Goal: Task Accomplishment & Management: Use online tool/utility

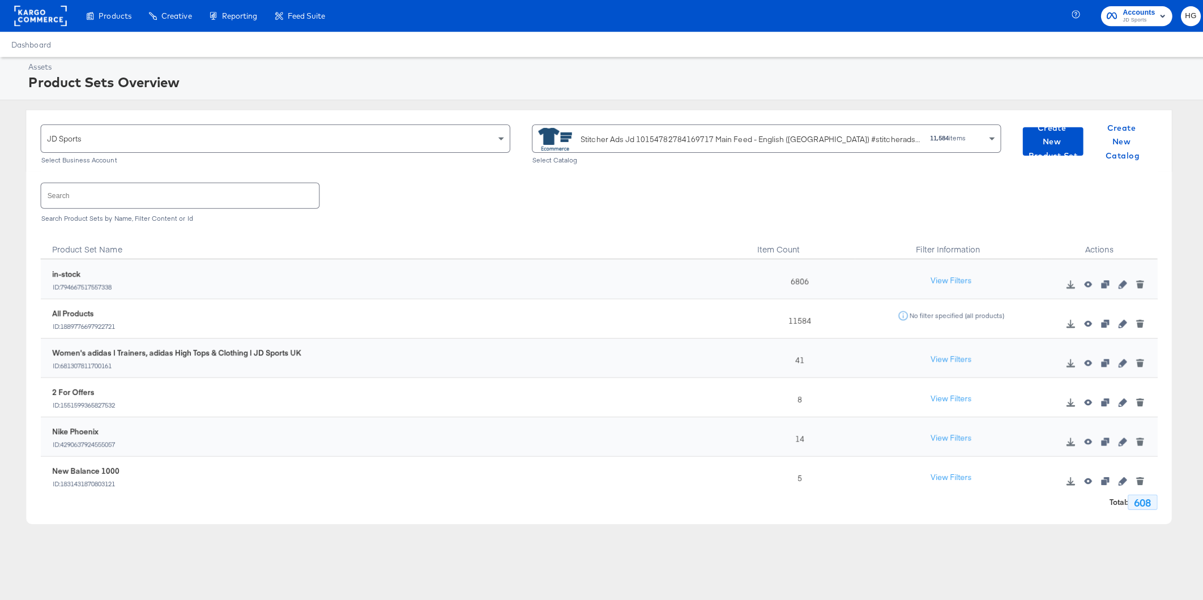
scroll to position [63, 0]
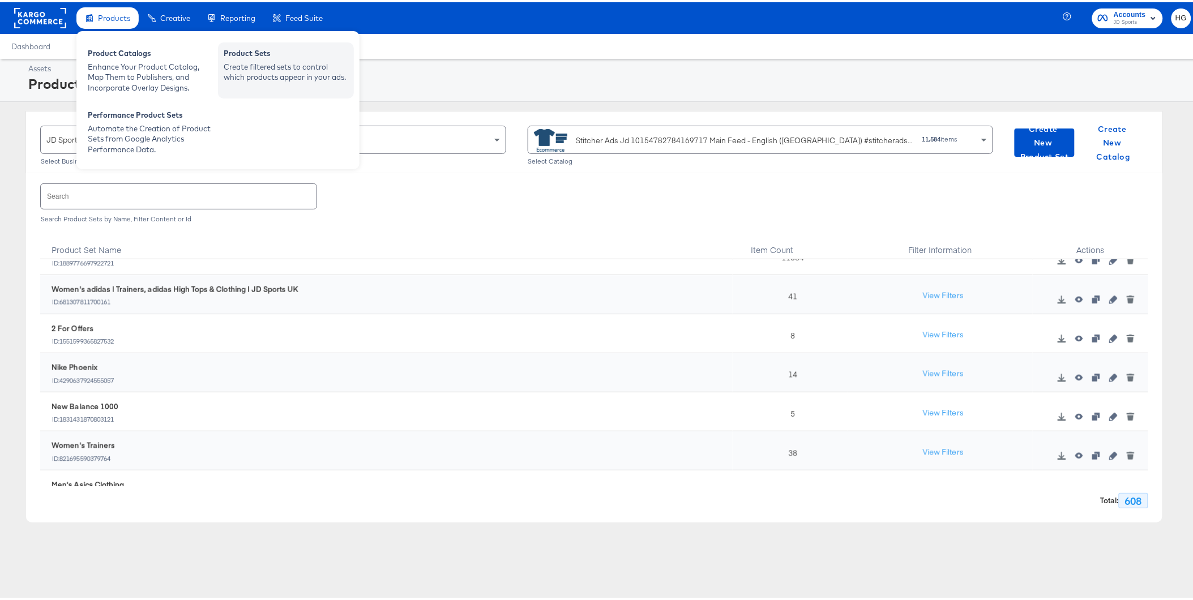
click at [289, 63] on div "Create filtered sets to control which products appear in your ads." at bounding box center [286, 69] width 125 height 21
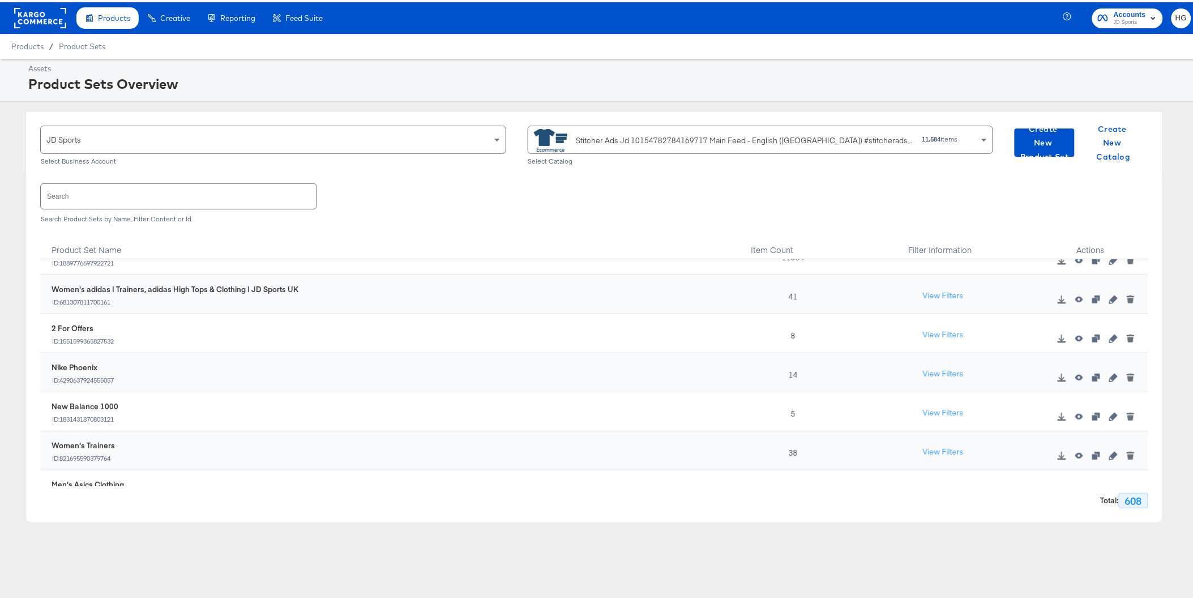
click at [32, 46] on span "Products" at bounding box center [27, 44] width 32 height 9
click at [0, 0] on div "Create filtered sets to control which products appear in your ads." at bounding box center [0, 0] width 0 height 0
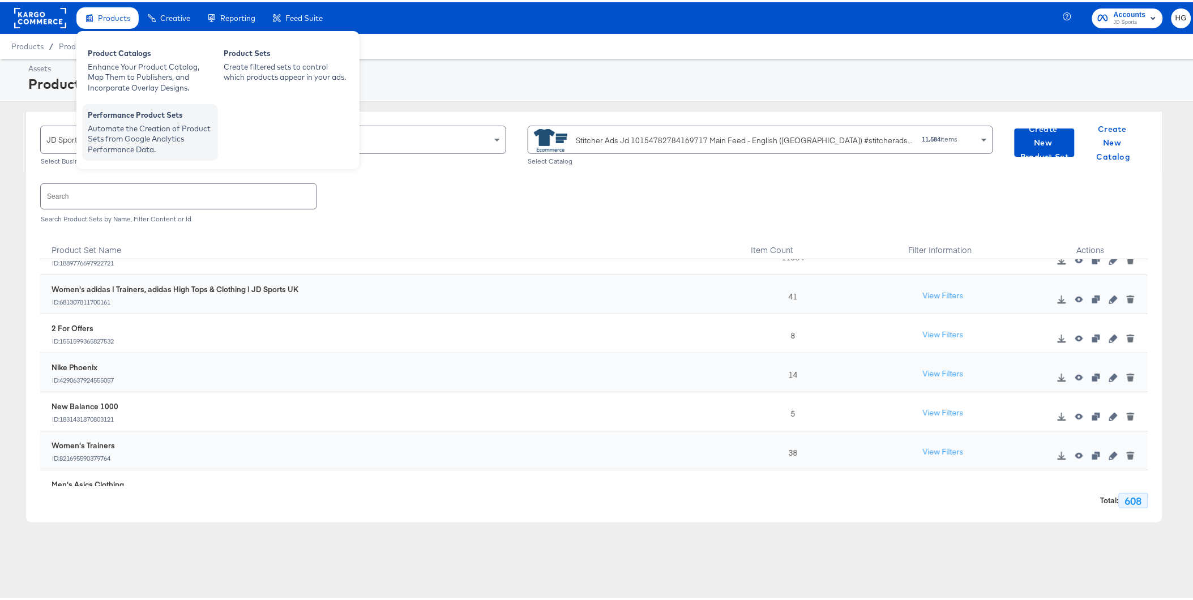
click at [133, 118] on div "Performance Product Sets" at bounding box center [150, 115] width 125 height 14
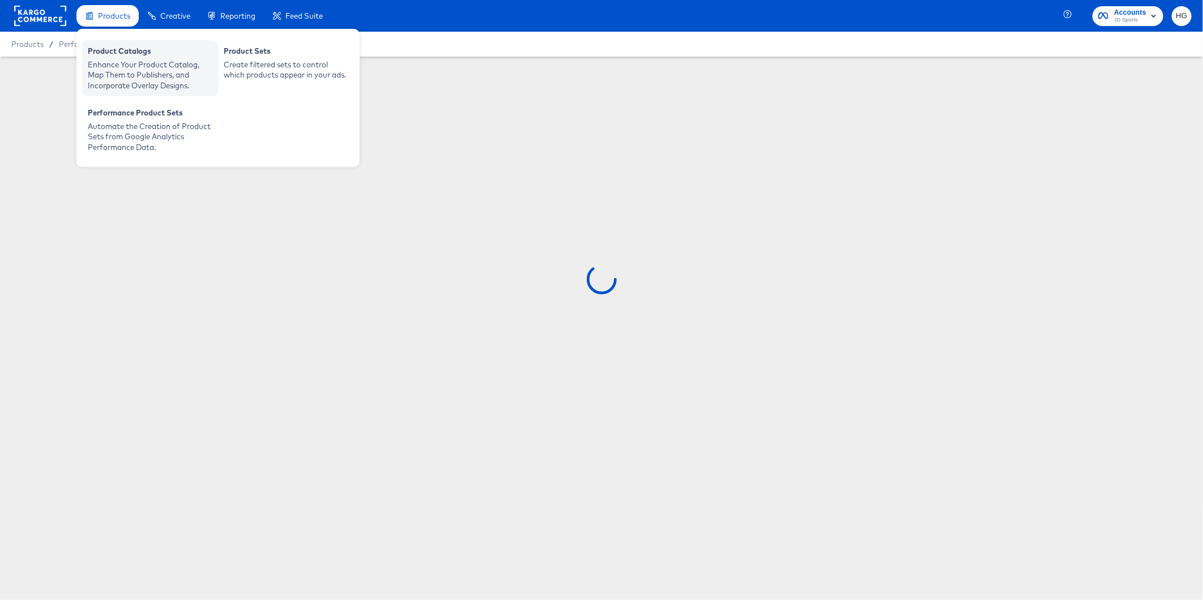
click at [127, 62] on div "Enhance Your Product Catalog, Map Them to Publishers, and Incorporate Overlay D…" at bounding box center [150, 75] width 125 height 32
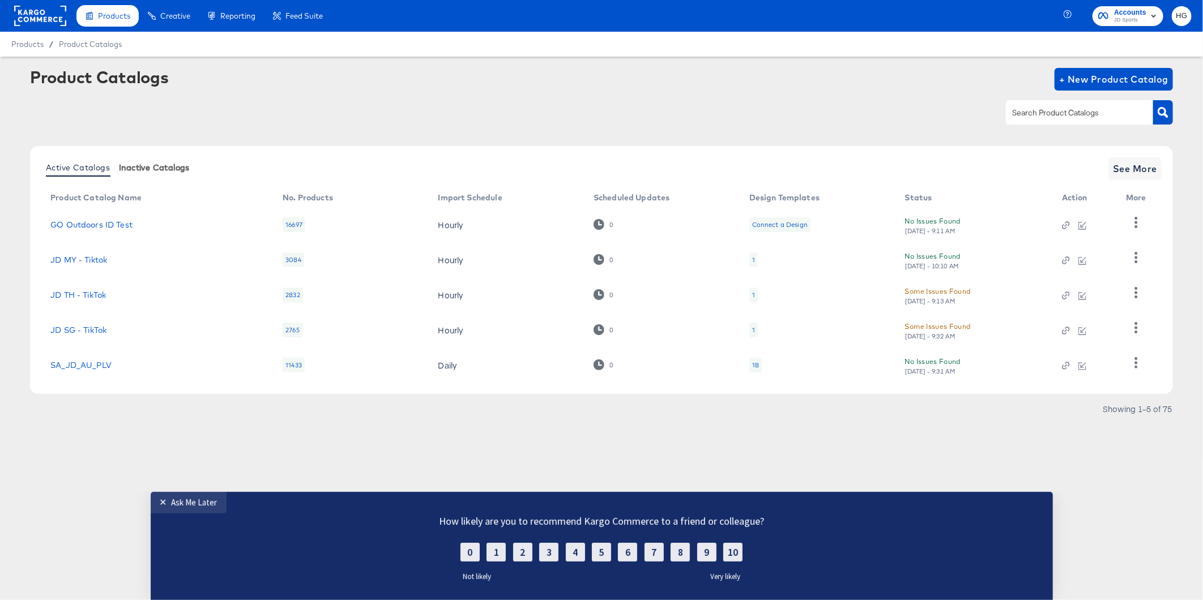
click at [128, 176] on button "Inactive Catalogs" at bounding box center [154, 167] width 80 height 19
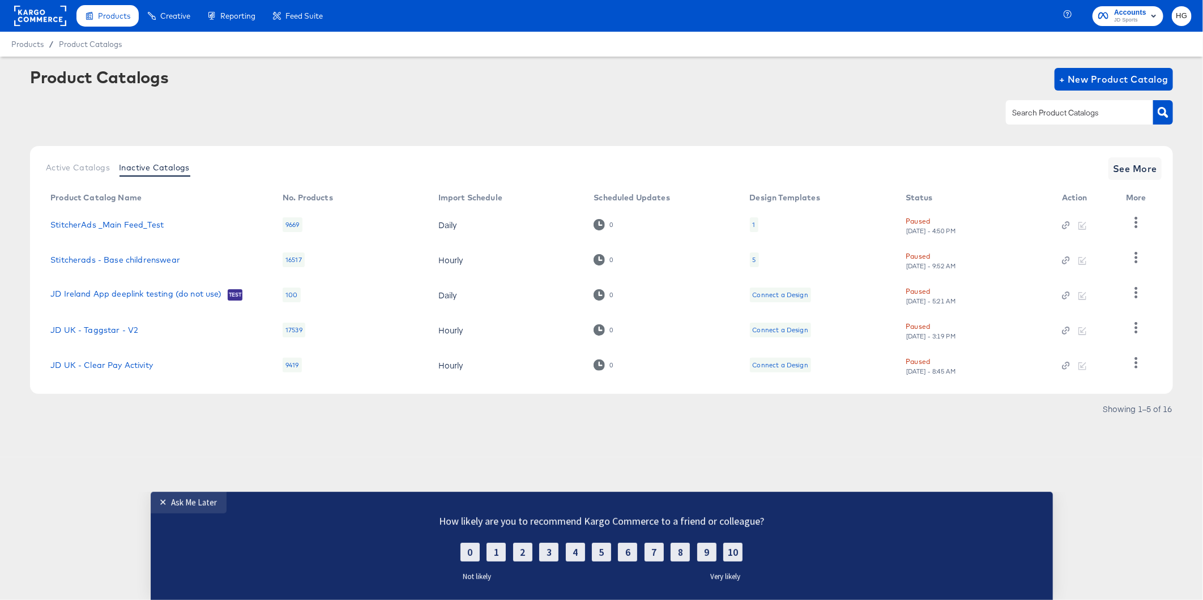
click at [84, 178] on div "Active Catalogs Inactive Catalogs" at bounding box center [117, 169] width 153 height 22
click at [84, 168] on span "Active Catalogs" at bounding box center [78, 167] width 64 height 9
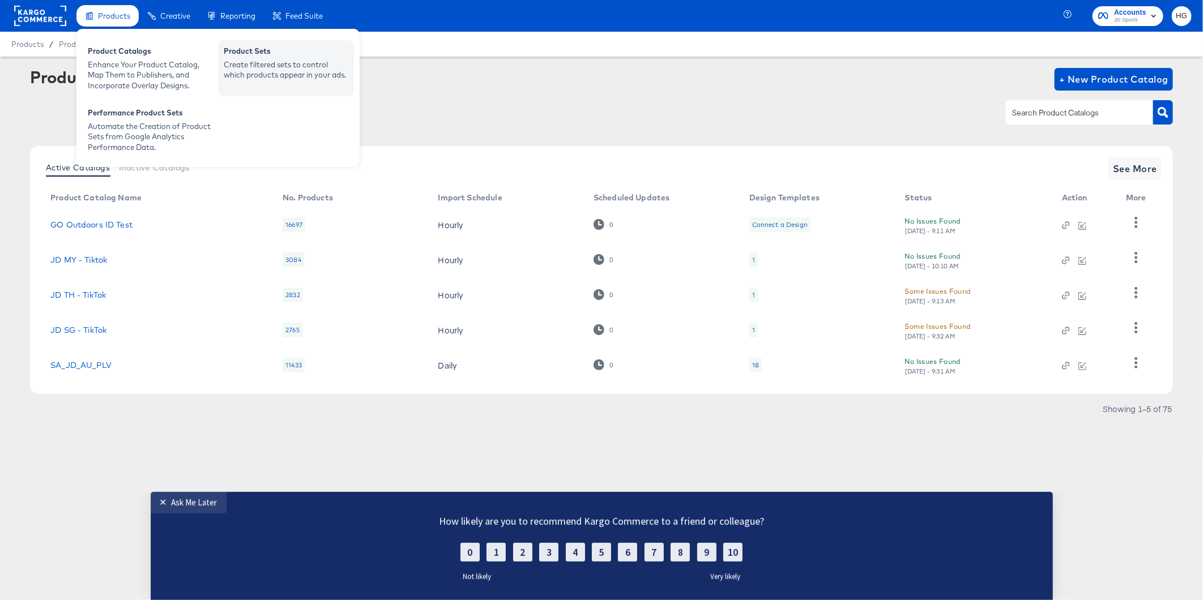
click at [257, 78] on div "Create filtered sets to control which products appear in your ads." at bounding box center [286, 69] width 125 height 21
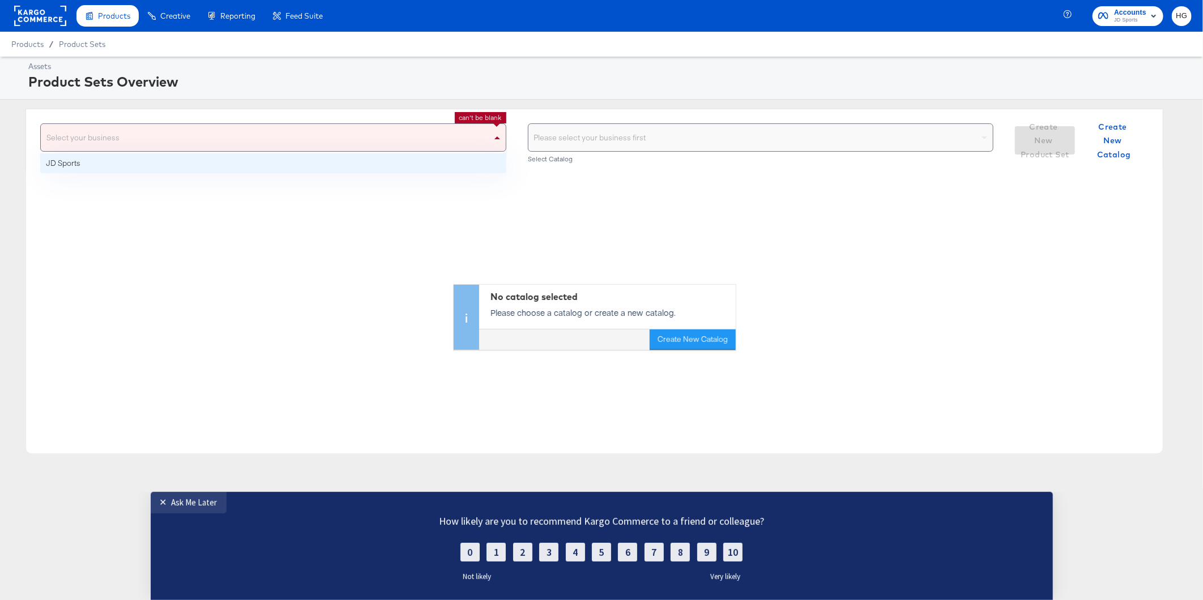
click at [137, 133] on div "Select your business" at bounding box center [273, 137] width 465 height 27
click at [400, 139] on div "Select your business" at bounding box center [273, 137] width 465 height 27
click at [469, 146] on div "Select your business" at bounding box center [273, 137] width 465 height 27
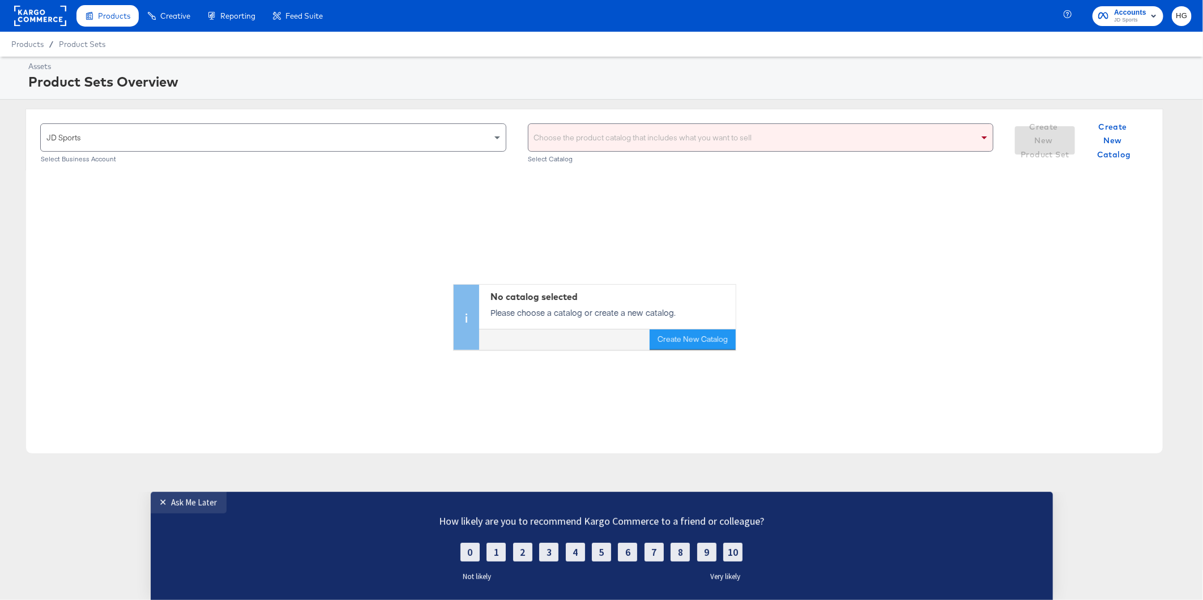
click at [666, 136] on div "Choose the product catalog that includes what you want to sell" at bounding box center [760, 137] width 465 height 27
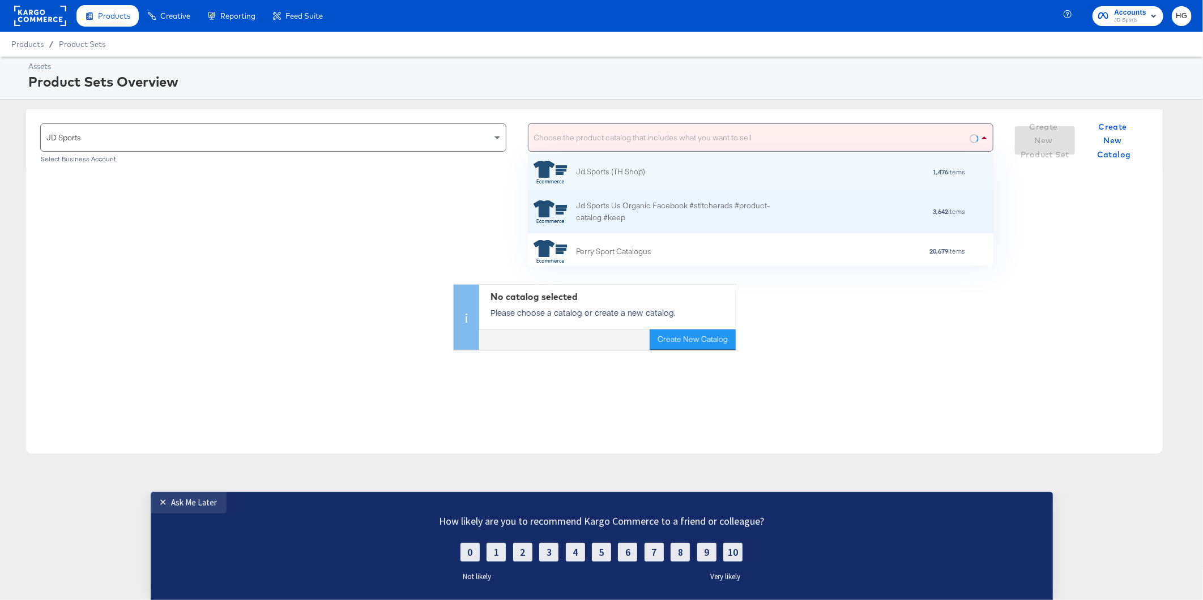
scroll to position [103, 457]
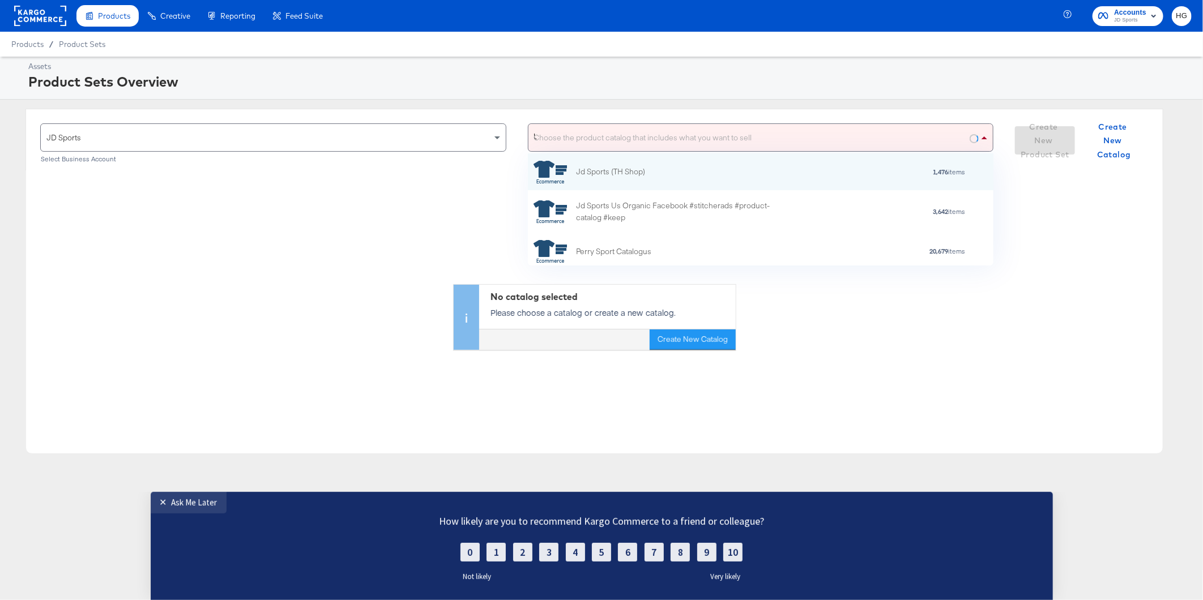
type input "UK"
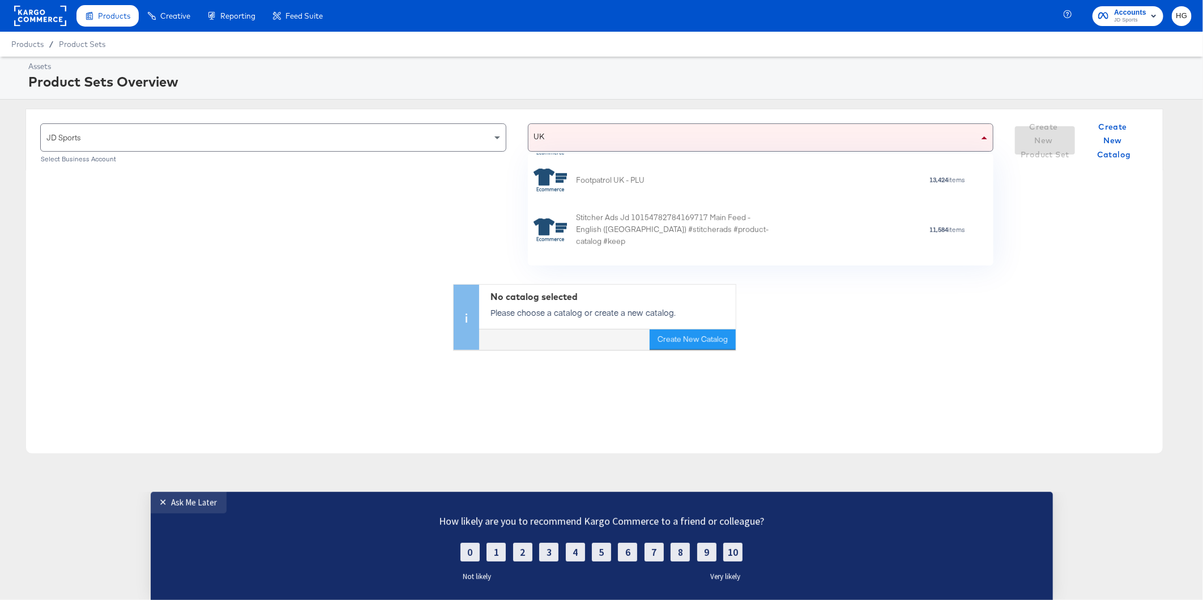
scroll to position [566, 0]
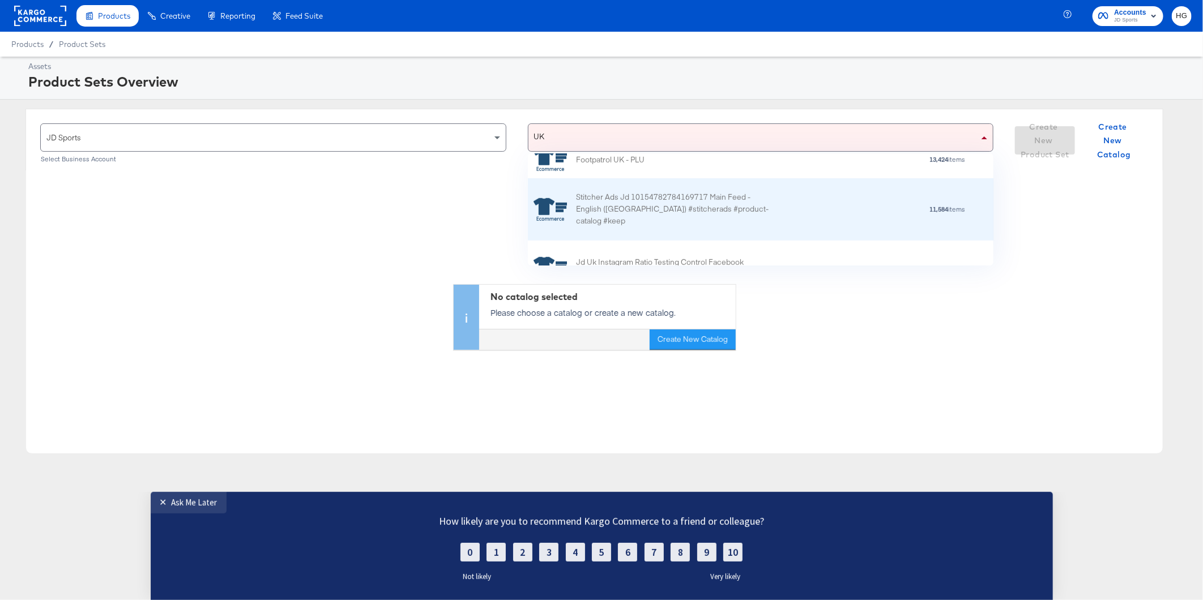
click at [688, 218] on div "Stitcher Ads Jd 10154782784169717 Main Feed - English ([GEOGRAPHIC_DATA]) #stit…" at bounding box center [675, 209] width 198 height 35
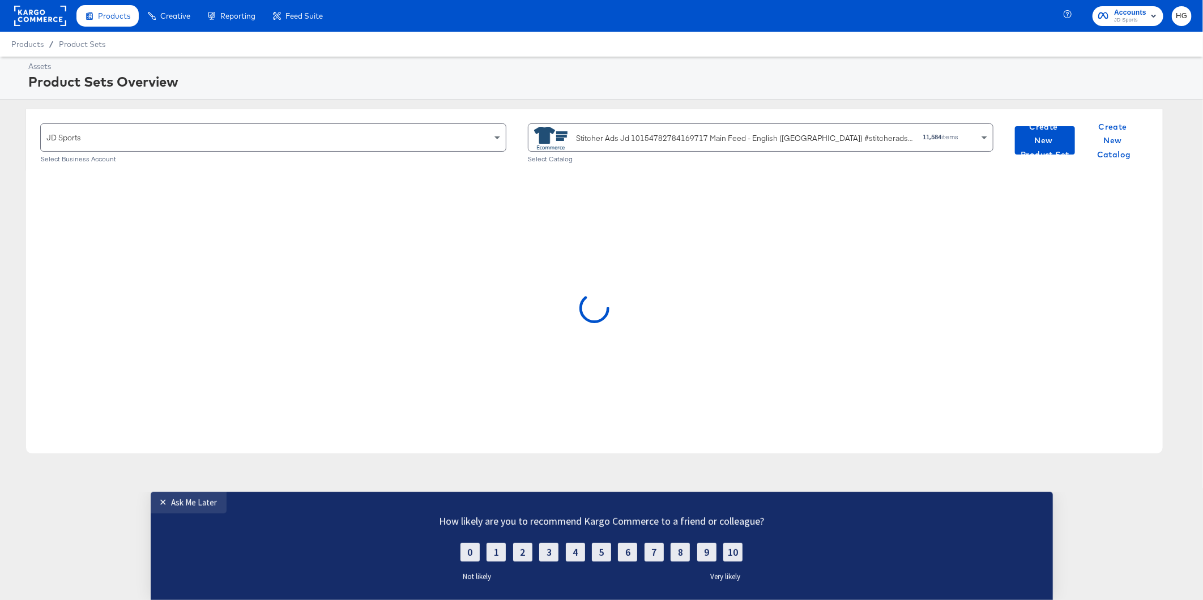
click at [659, 144] on div "Stitcher Ads Jd 10154782784169717 Main Feed - English ([GEOGRAPHIC_DATA]) #stit…" at bounding box center [746, 139] width 338 height 12
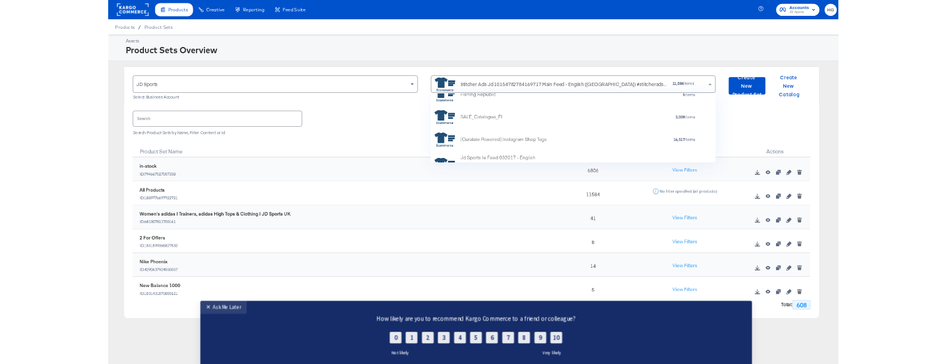
scroll to position [6226, 0]
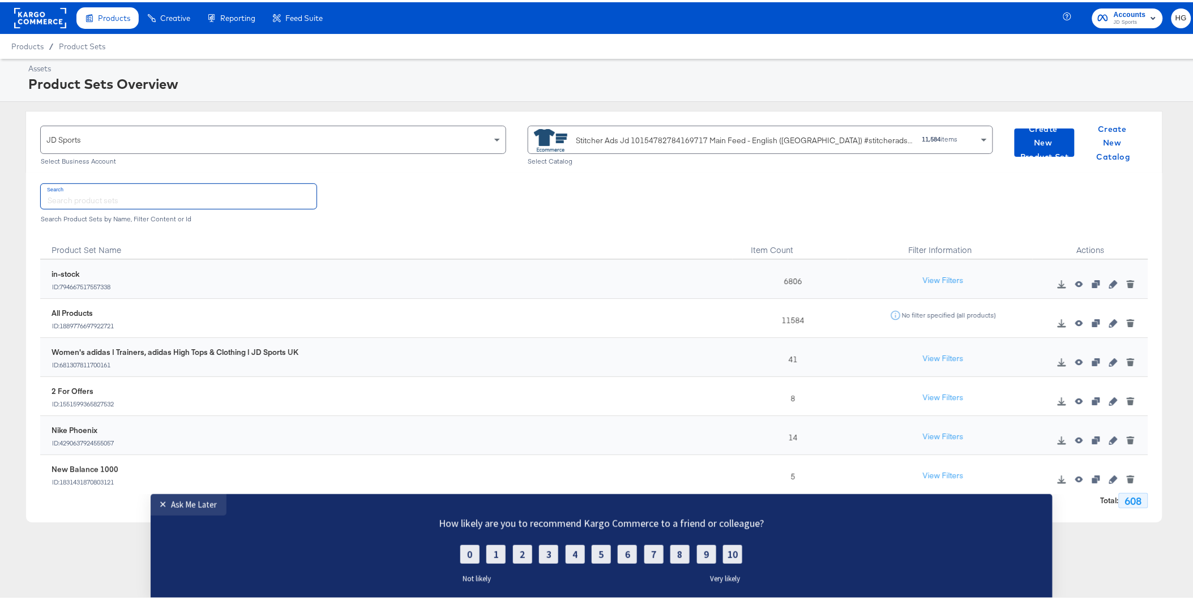
click at [121, 199] on input "text" at bounding box center [179, 194] width 276 height 24
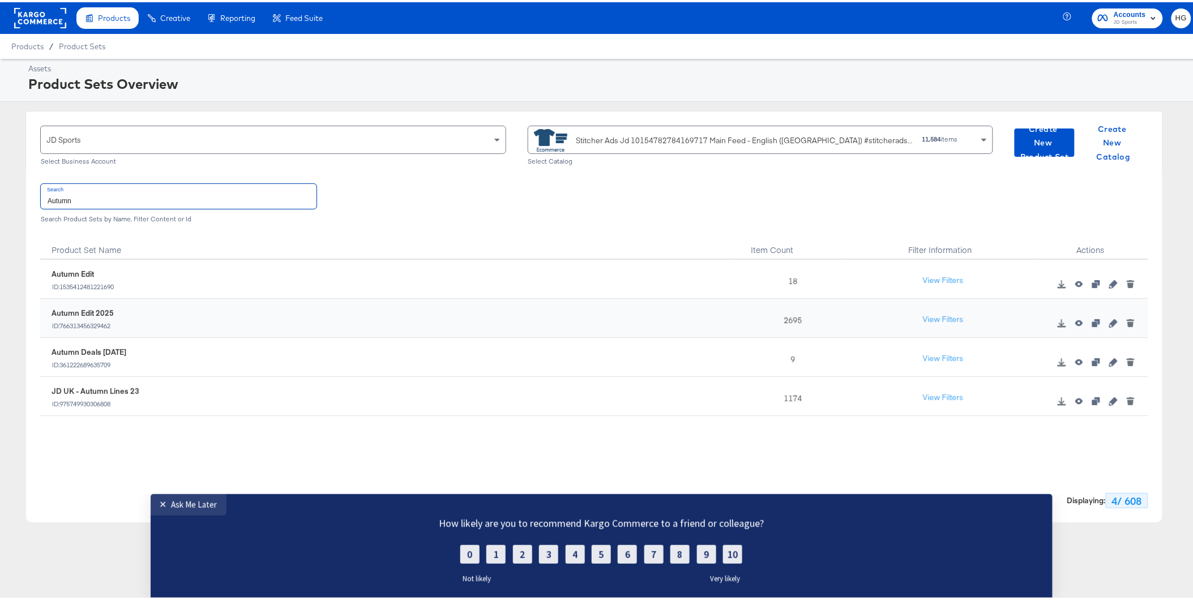
type input "Autumn"
